Goal: Contribute content

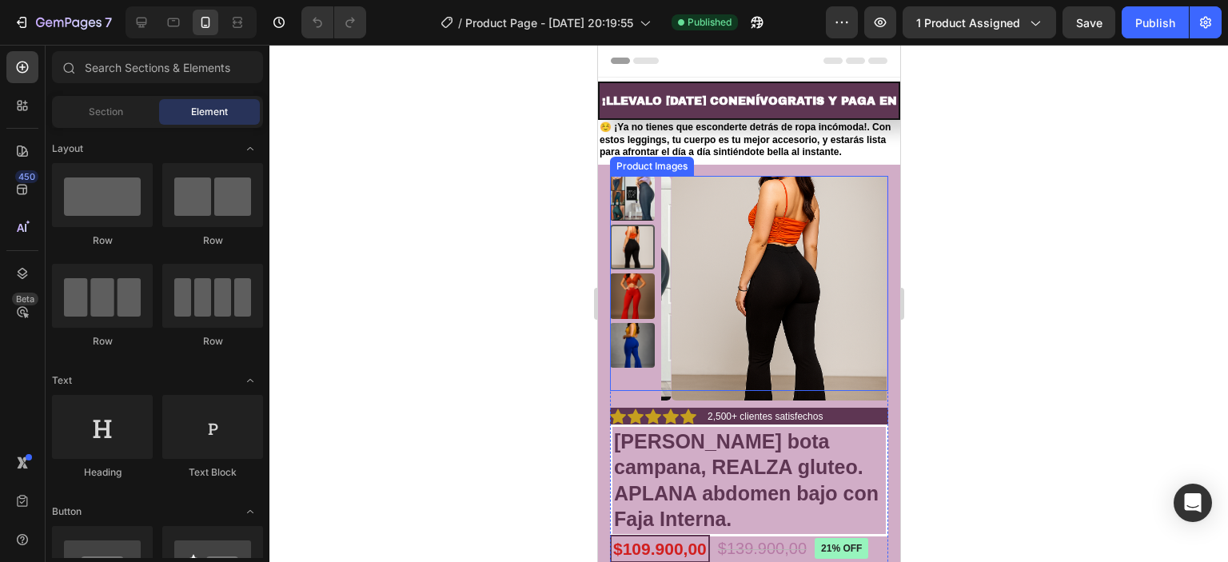
radio input "false"
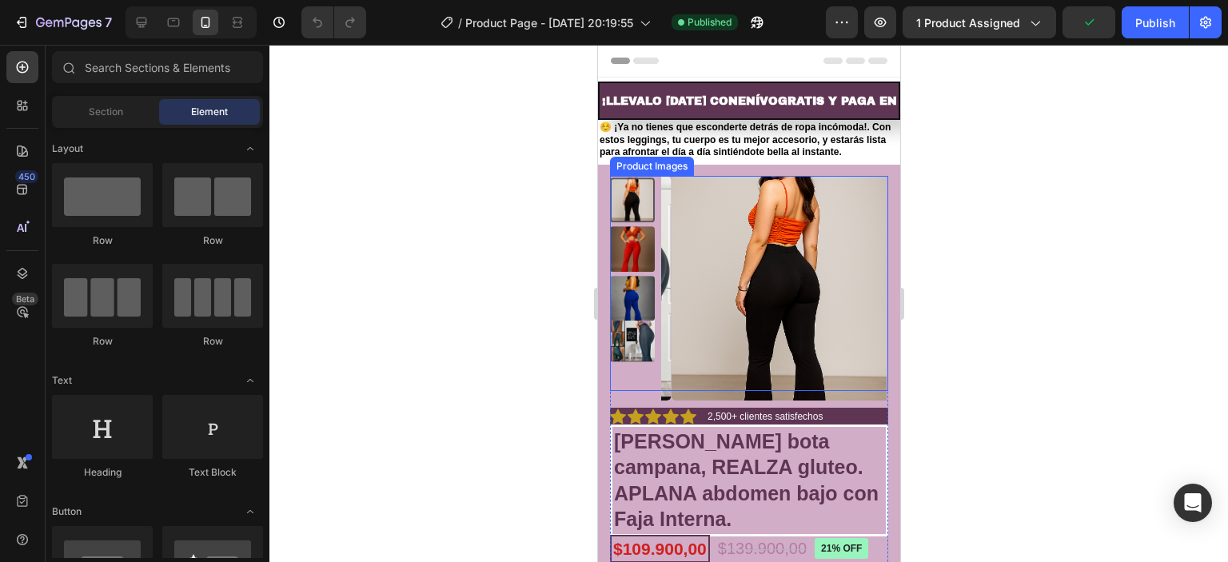
click at [625, 340] on img at bounding box center [631, 339] width 45 height 45
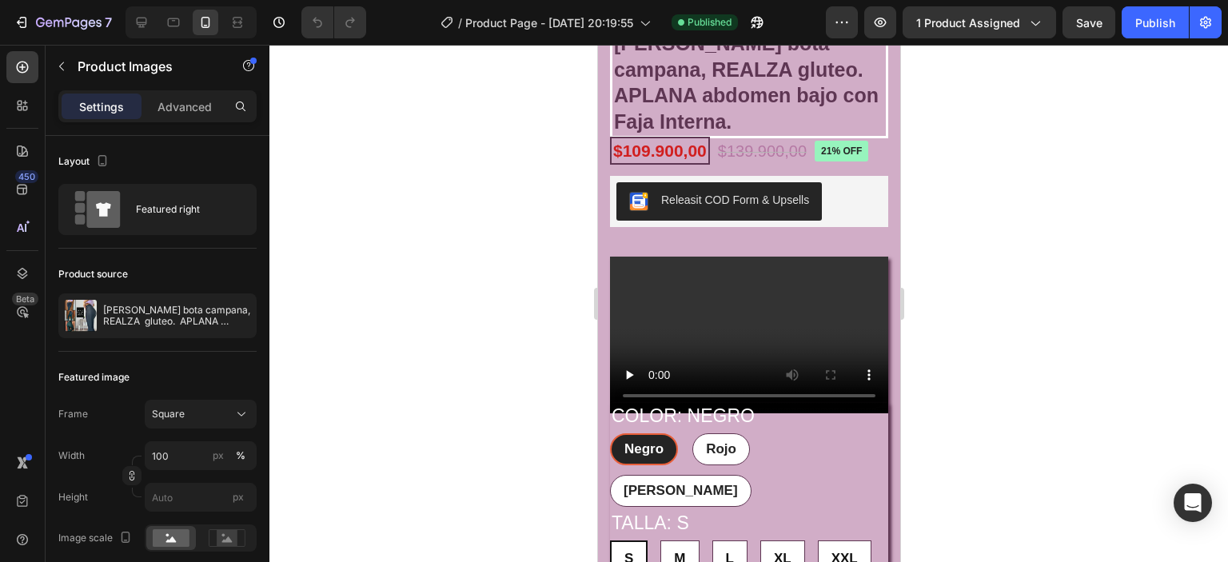
scroll to position [480, 0]
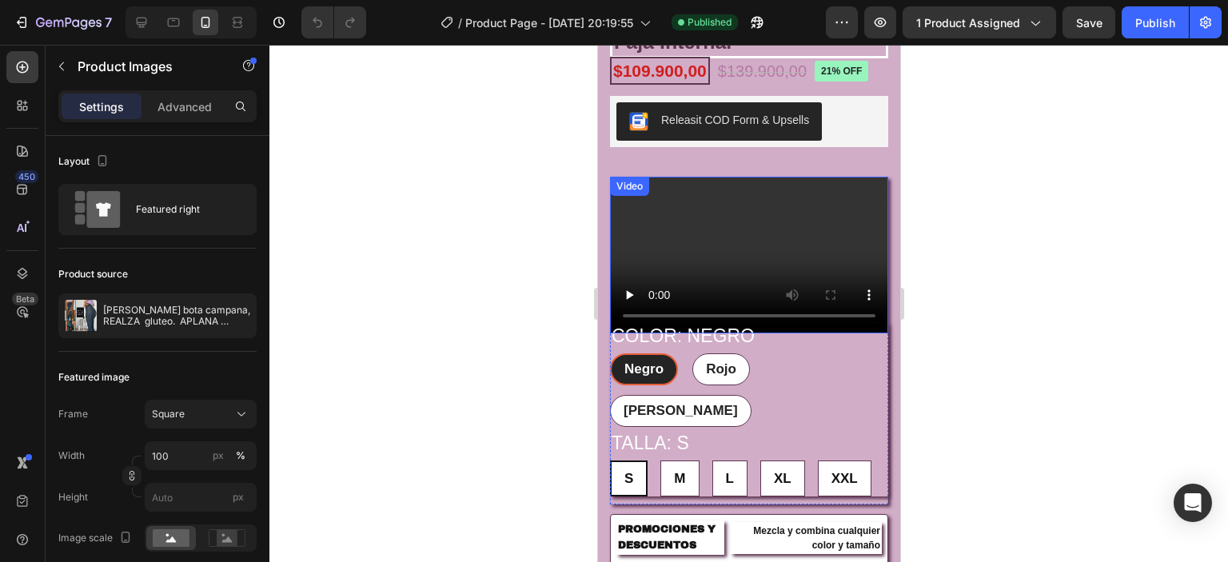
click at [720, 252] on video at bounding box center [748, 255] width 278 height 157
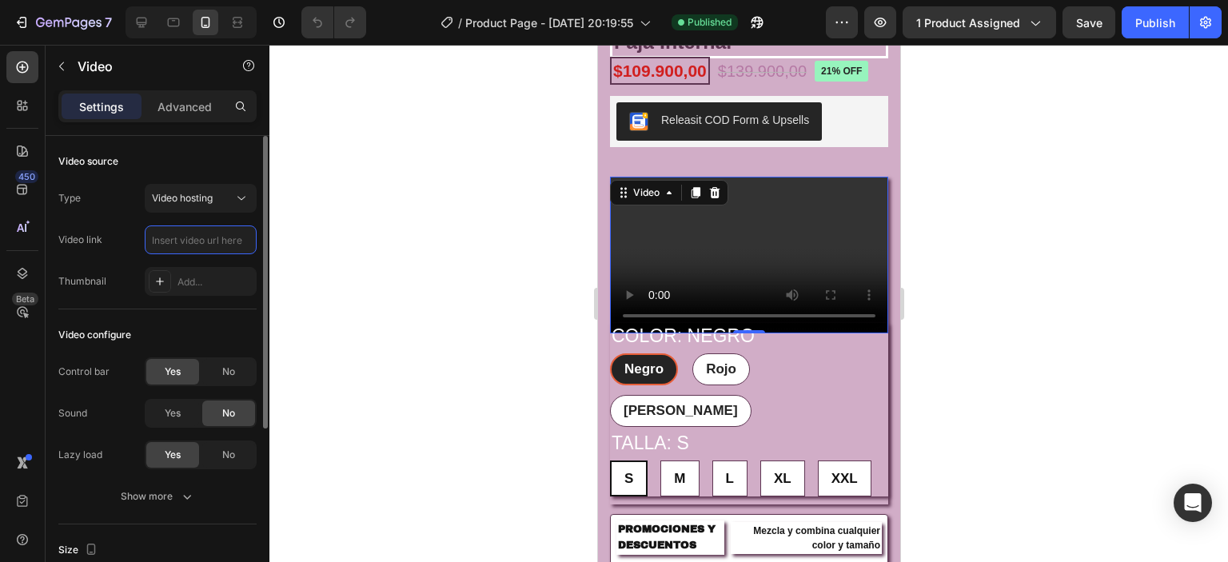
scroll to position [0, 0]
click at [189, 242] on input "text" at bounding box center [201, 239] width 112 height 29
type input "[URL][DOMAIN_NAME]"
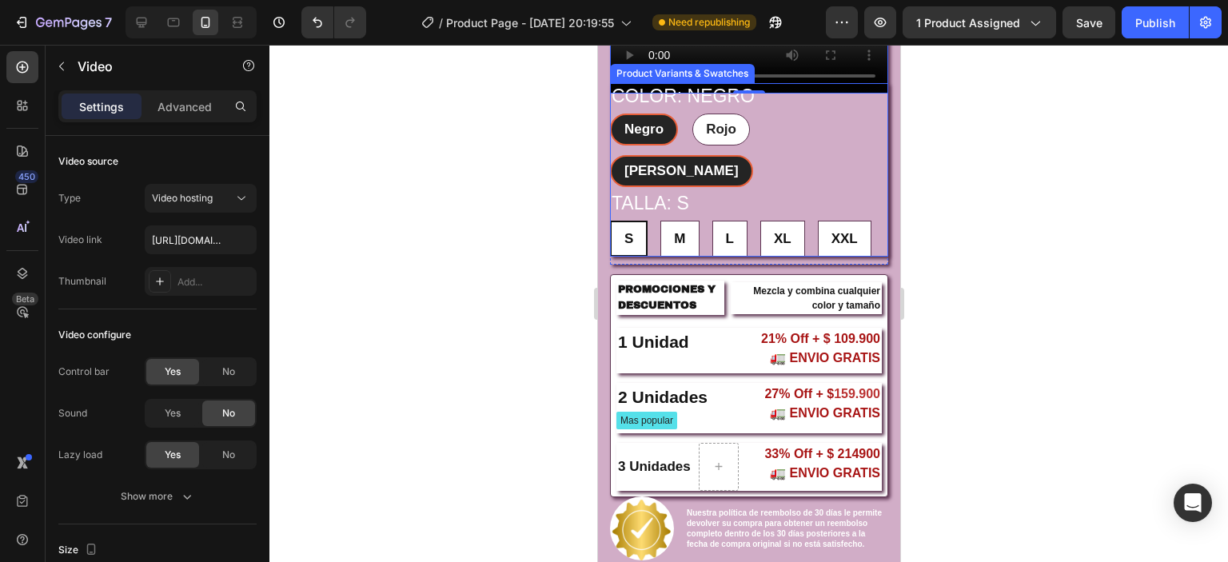
scroll to position [560, 0]
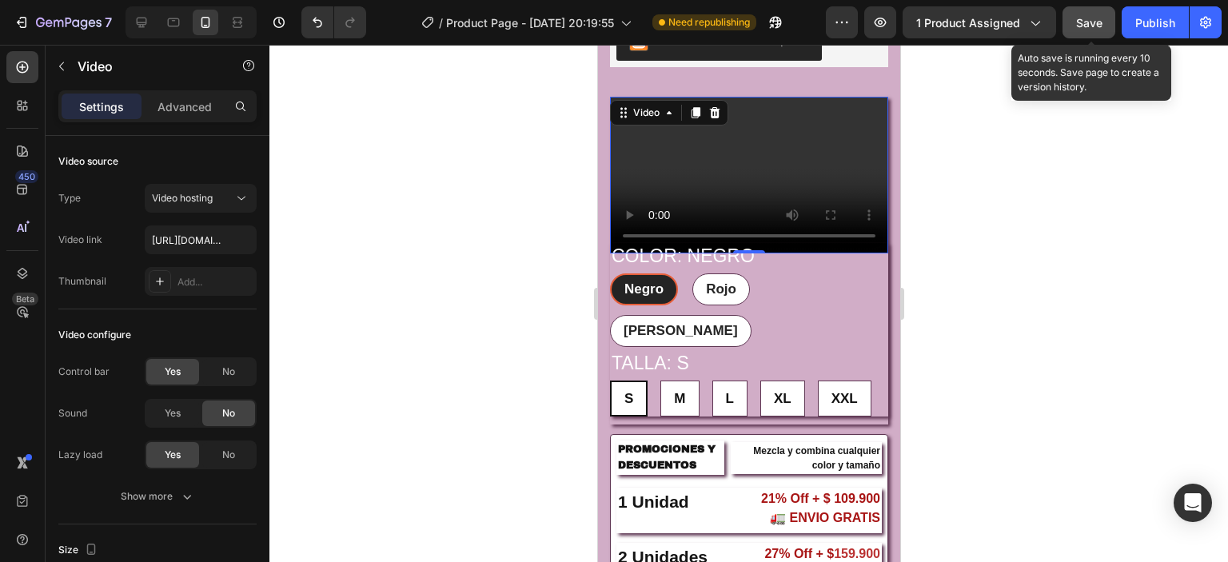
click at [1086, 19] on span "Save" at bounding box center [1089, 23] width 26 height 14
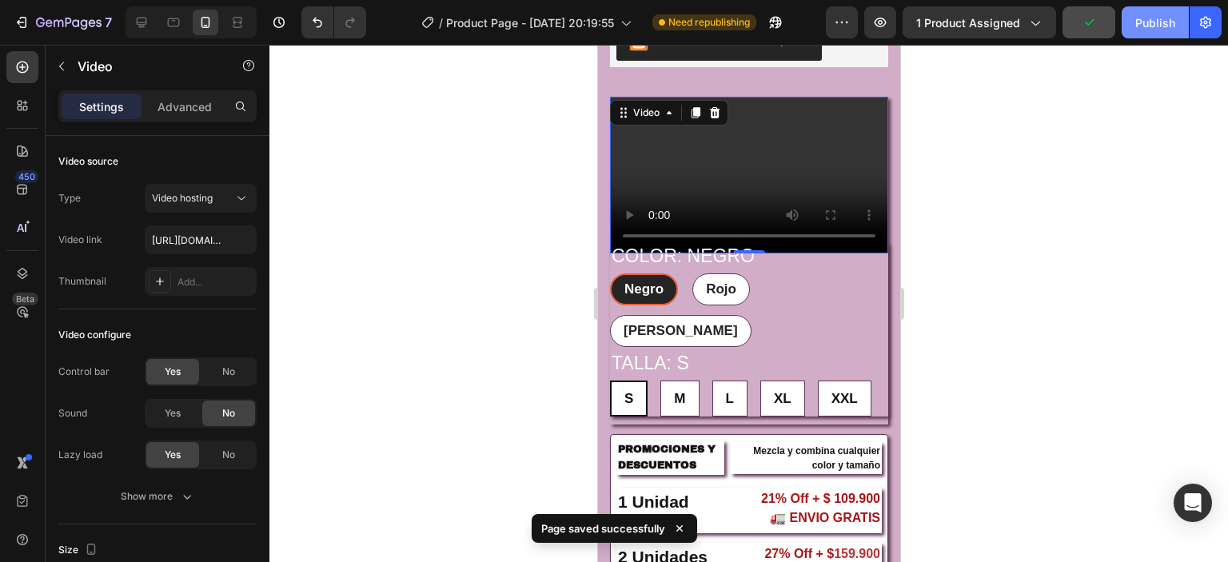
click at [1163, 22] on div "Publish" at bounding box center [1155, 22] width 40 height 17
click at [1161, 22] on div "Publish" at bounding box center [1155, 22] width 40 height 17
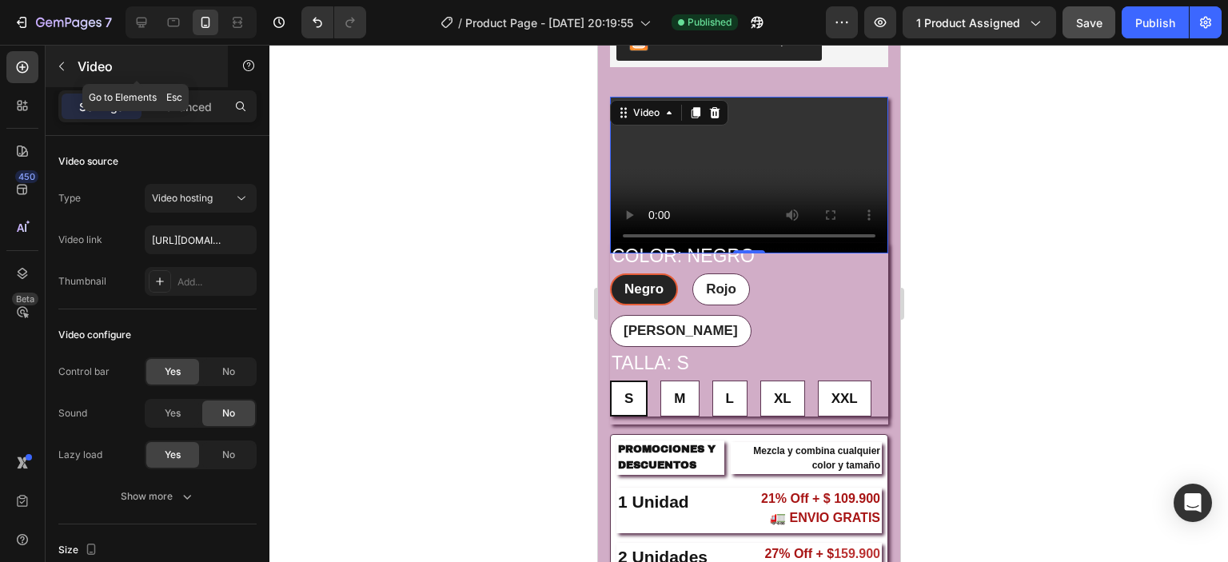
click at [64, 64] on icon "button" at bounding box center [61, 66] width 13 height 13
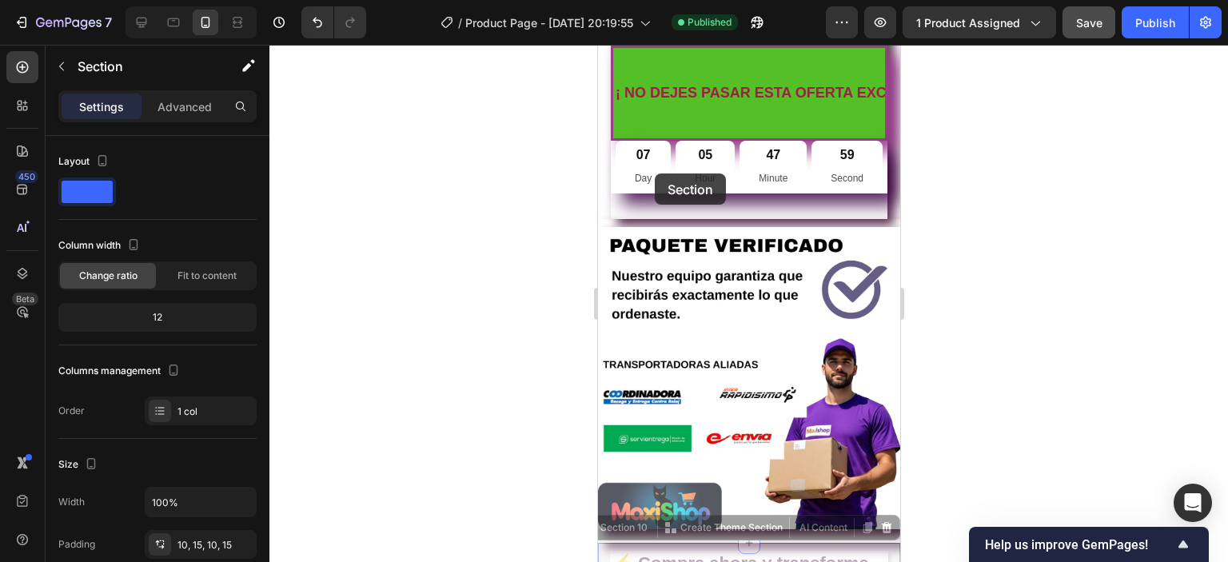
scroll to position [4365, 0]
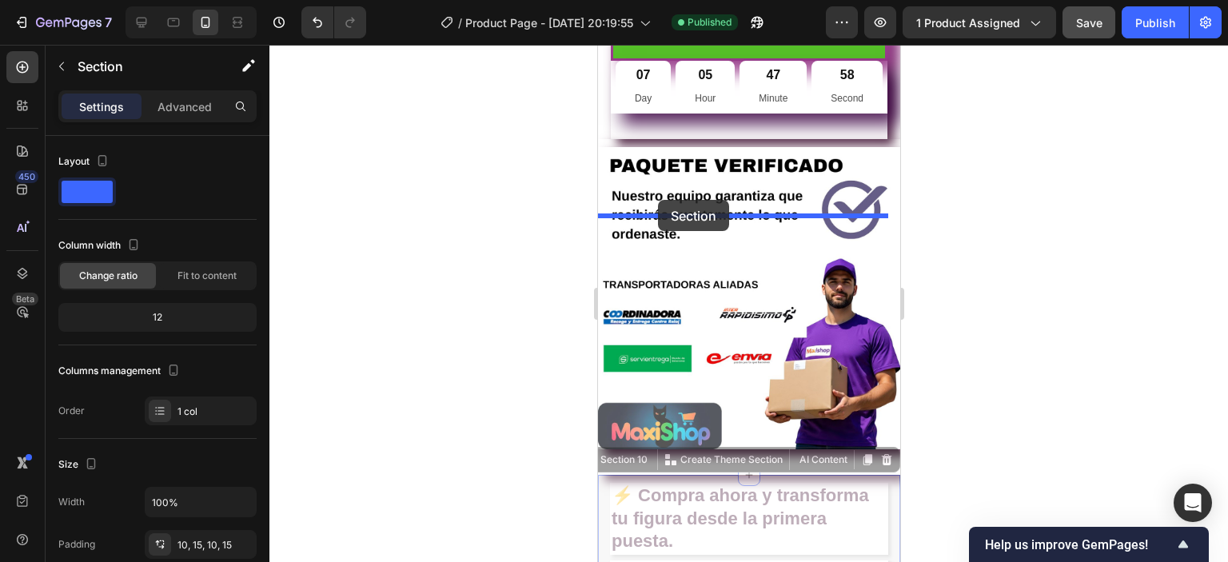
drag, startPoint x: 601, startPoint y: 462, endPoint x: 657, endPoint y: 200, distance: 268.4
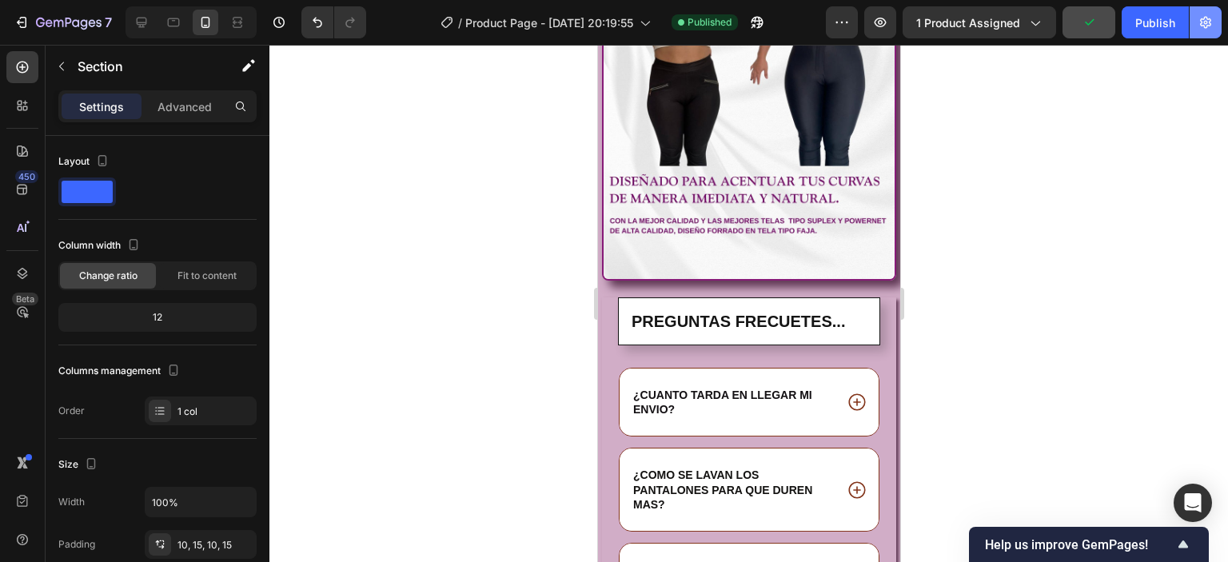
scroll to position [3643, 0]
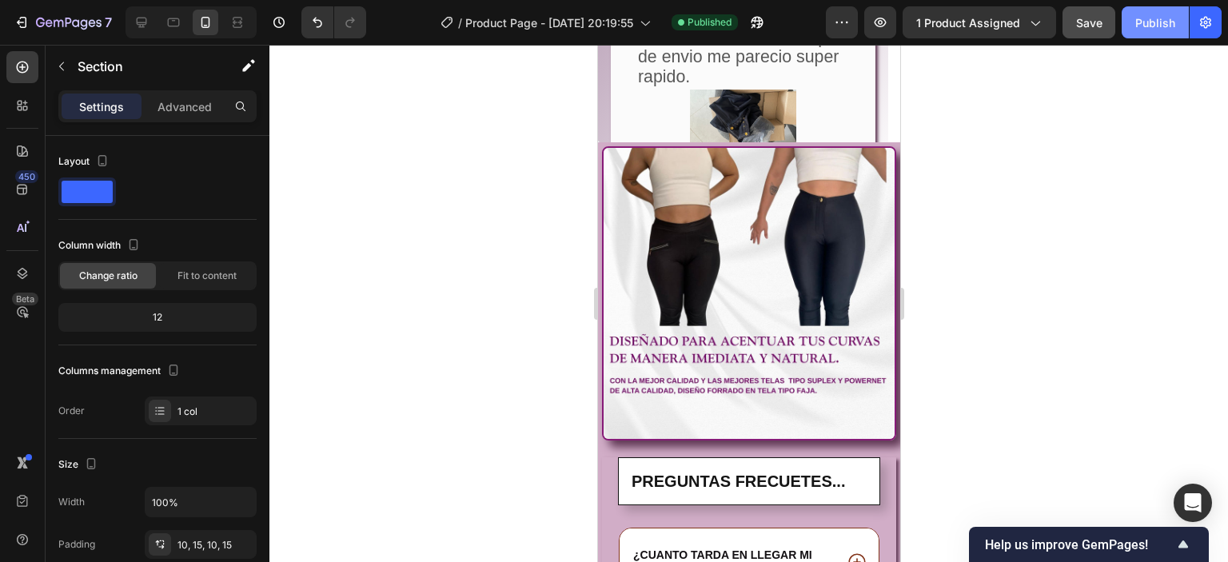
click at [1158, 23] on div "Publish" at bounding box center [1155, 22] width 40 height 17
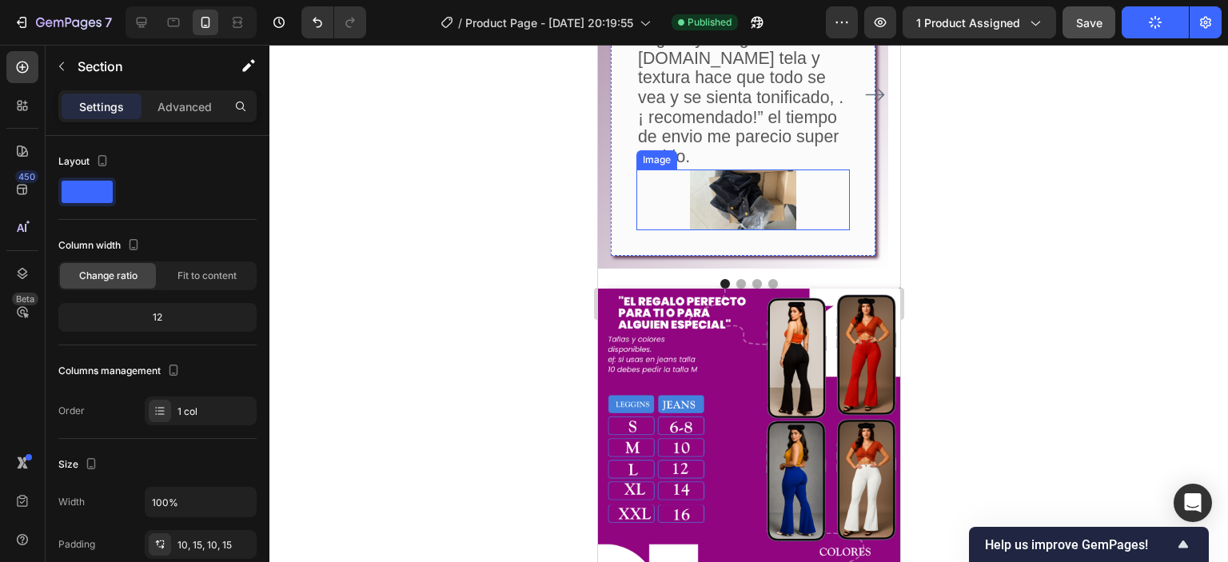
scroll to position [3403, 0]
